Goal: Information Seeking & Learning: Learn about a topic

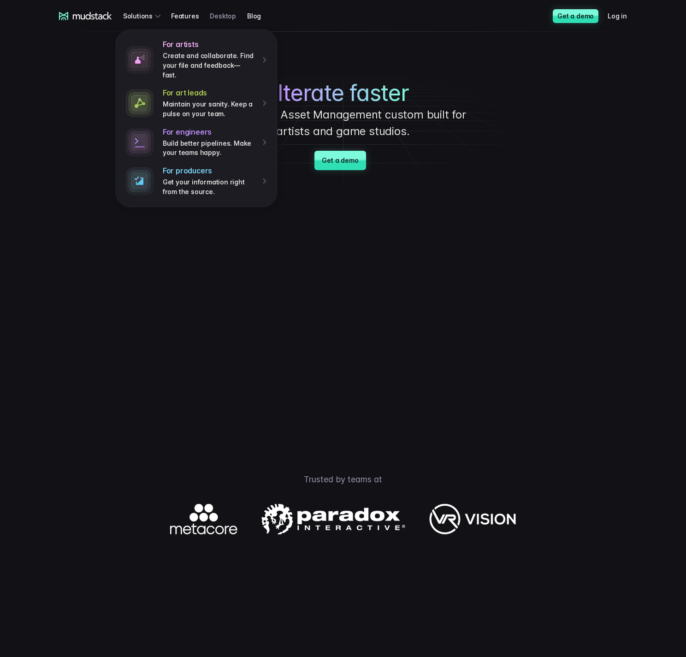
click at [217, 16] on link "Desktop" at bounding box center [228, 15] width 37 height 17
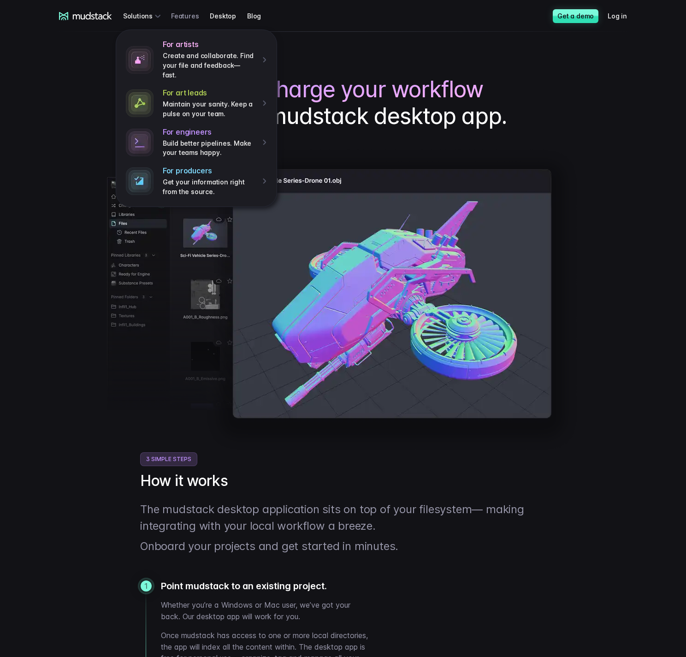
click at [187, 15] on link "Features" at bounding box center [190, 15] width 39 height 17
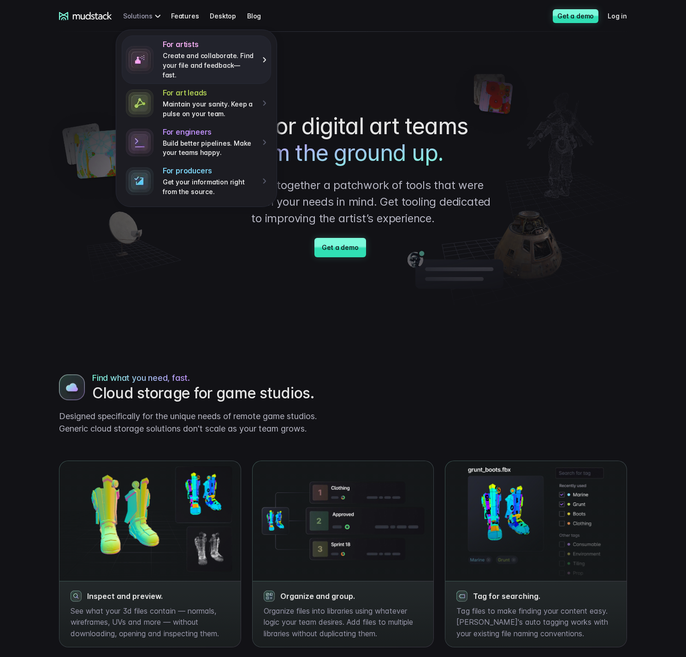
click at [181, 47] on h4 "For artists" at bounding box center [209, 45] width 93 height 10
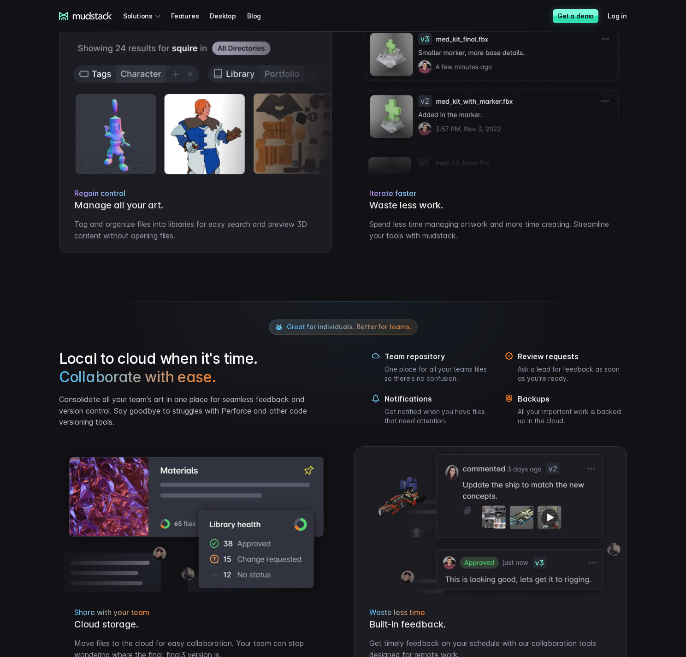
scroll to position [184, 0]
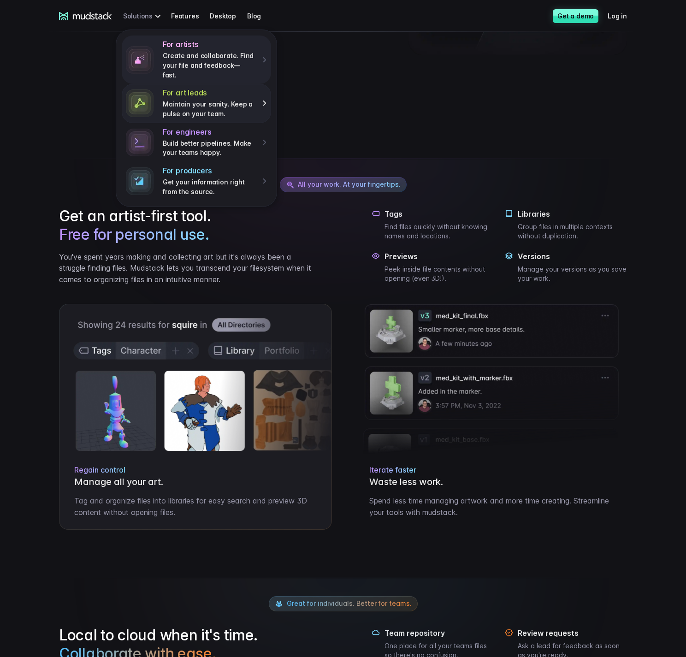
click at [183, 100] on p "Maintain your sanity. Keep a pulse on your team." at bounding box center [209, 109] width 93 height 19
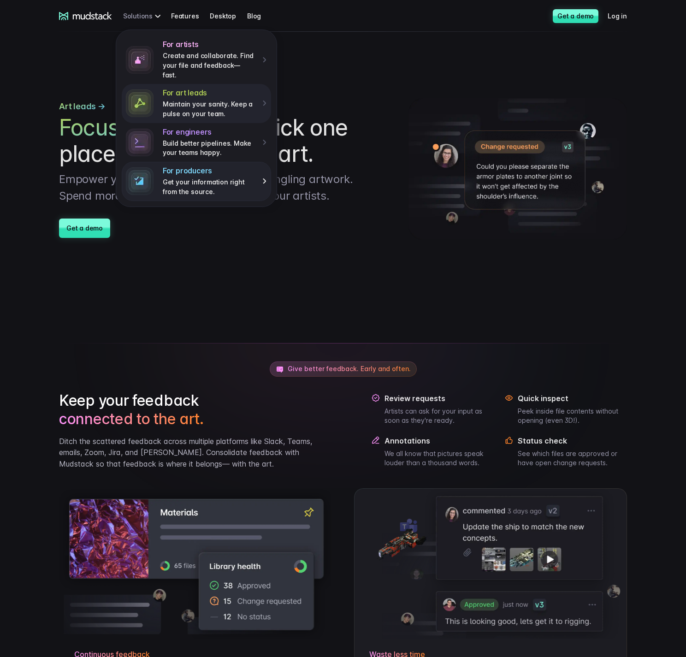
click at [190, 166] on div "For producers Get your information right from the source." at bounding box center [215, 181] width 104 height 30
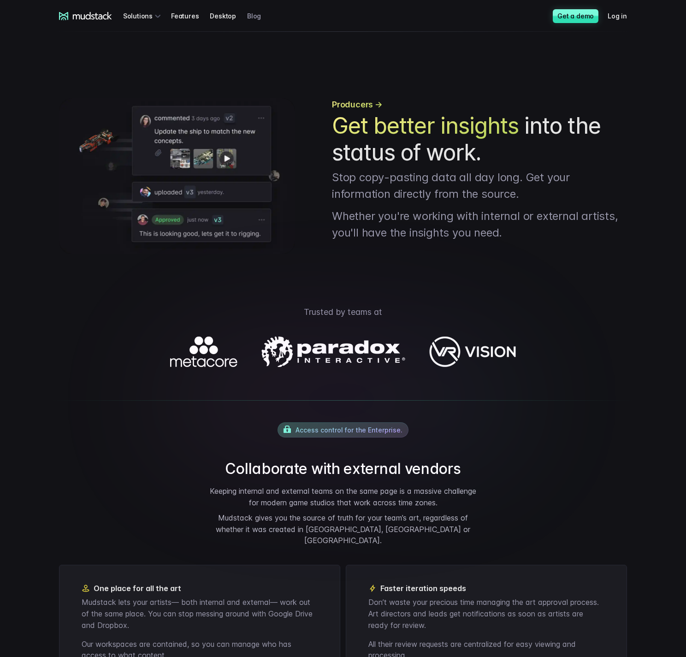
click at [248, 17] on link "Blog" at bounding box center [259, 15] width 25 height 17
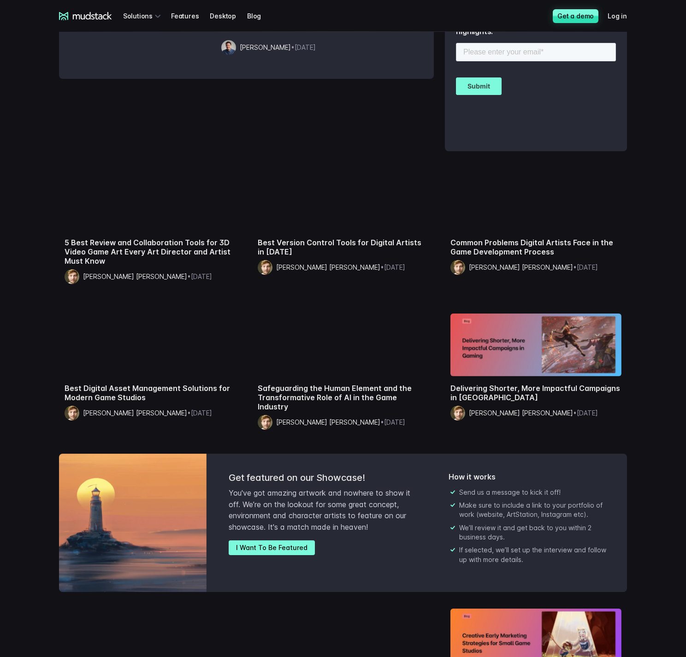
scroll to position [184, 0]
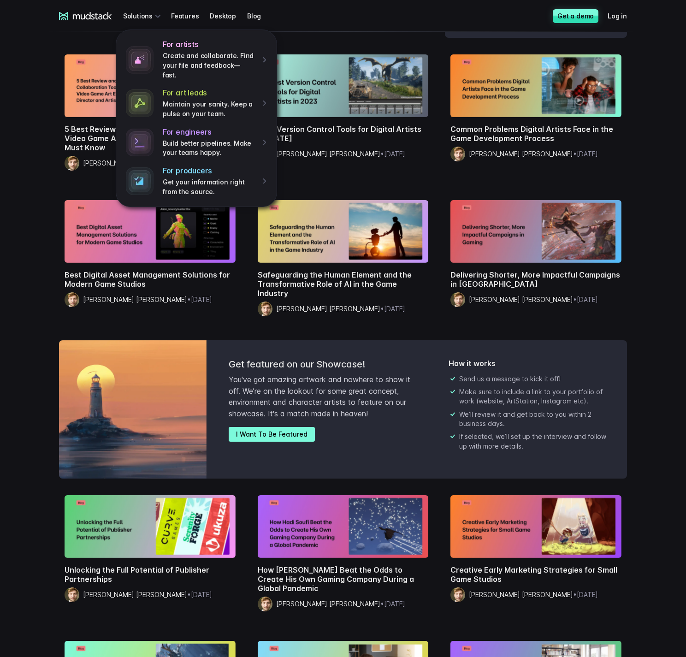
click at [88, 15] on icon at bounding box center [92, 15] width 39 height 7
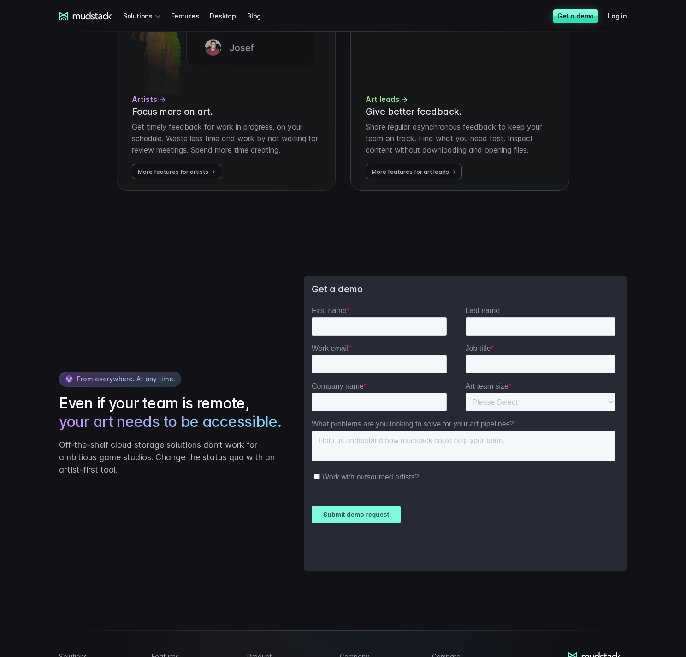
scroll to position [2046, 0]
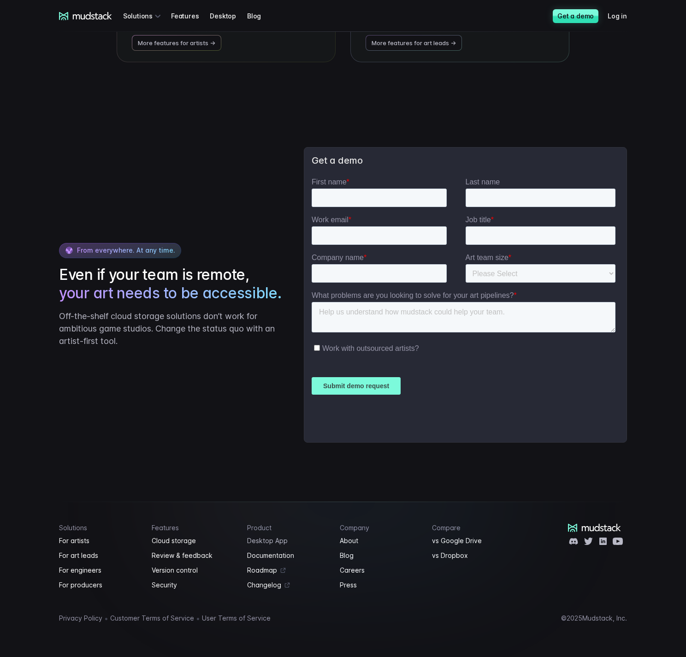
click at [259, 540] on link "Desktop App" at bounding box center [288, 540] width 82 height 11
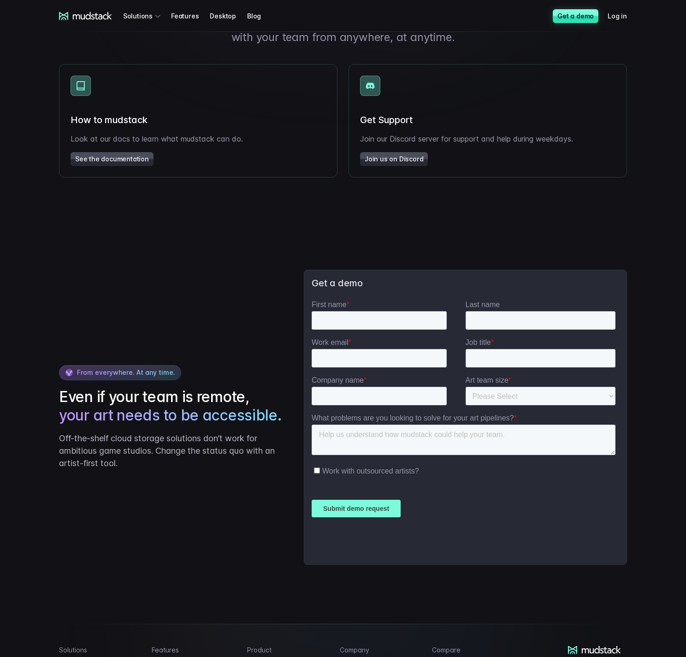
scroll to position [1698, 0]
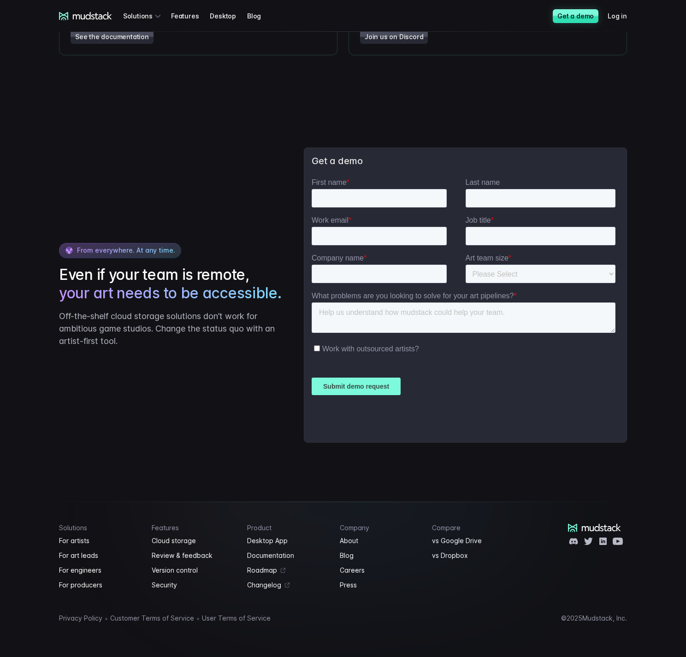
drag, startPoint x: 662, startPoint y: 355, endPoint x: 660, endPoint y: 361, distance: 6.4
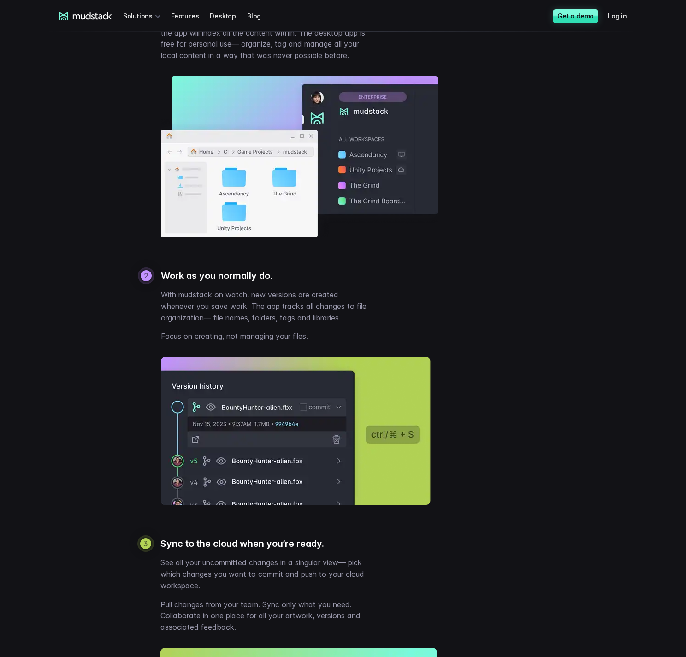
scroll to position [0, 0]
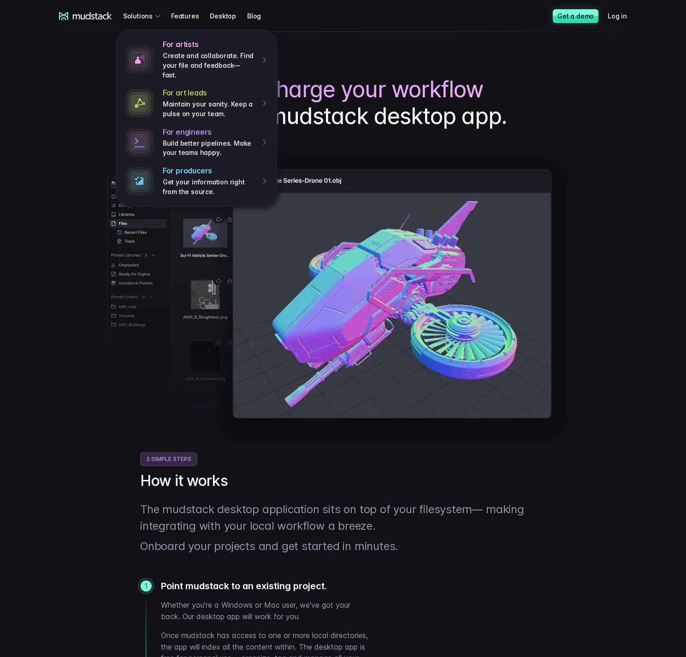
click at [95, 16] on icon at bounding box center [85, 16] width 53 height 8
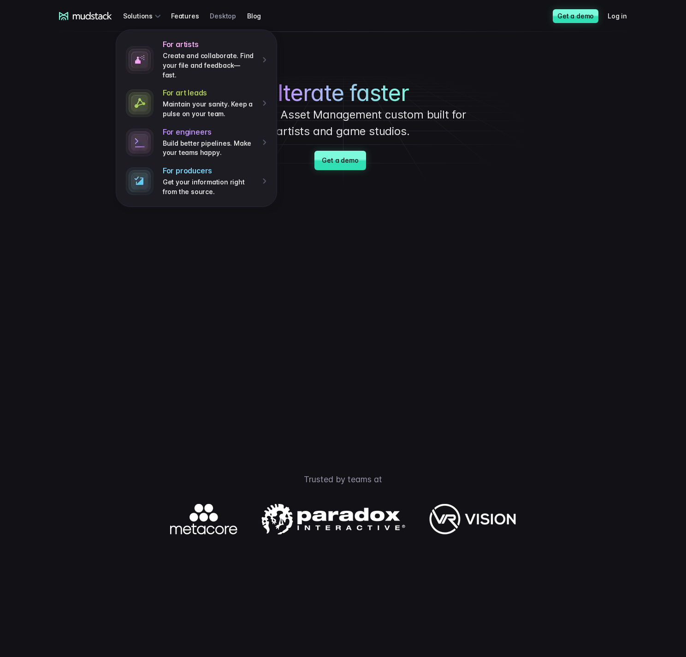
click at [218, 16] on link "Desktop" at bounding box center [228, 15] width 37 height 17
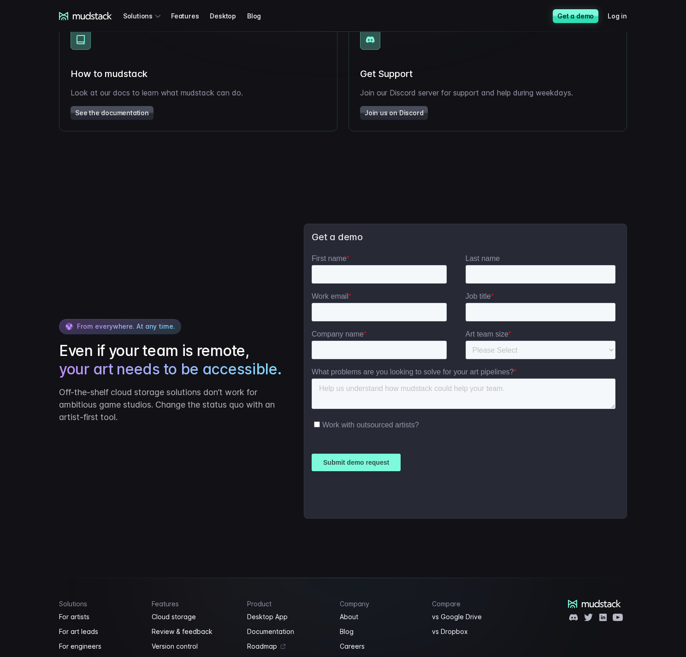
scroll to position [1698, 0]
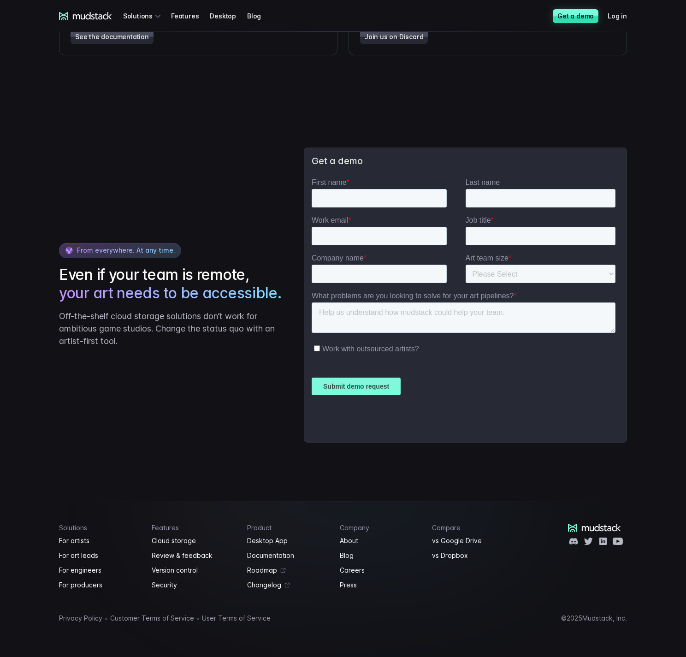
click at [88, 14] on icon at bounding box center [85, 16] width 53 height 8
